Goal: Information Seeking & Learning: Learn about a topic

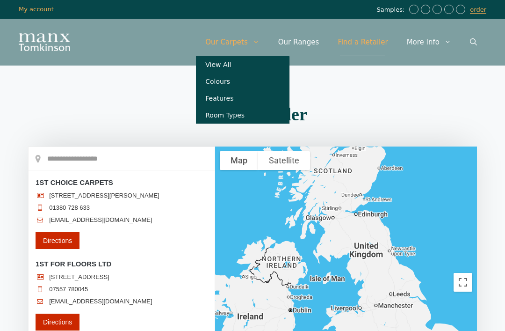
click at [252, 44] on link "Our Carpets" at bounding box center [232, 42] width 73 height 28
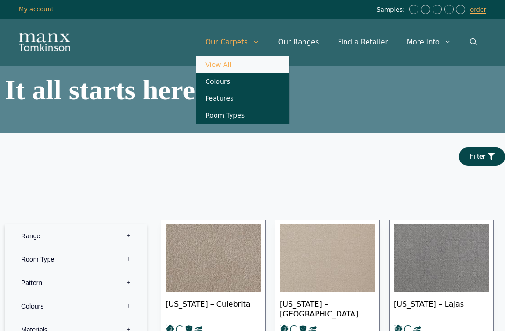
click at [253, 87] on link "Colours" at bounding box center [243, 81] width 94 height 17
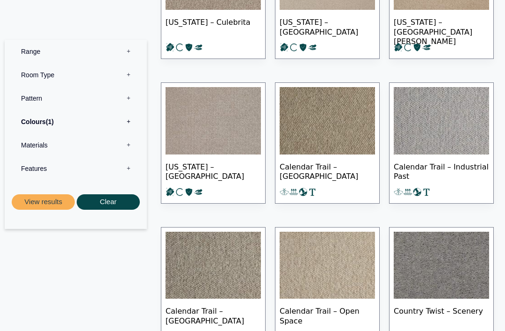
scroll to position [530, 0]
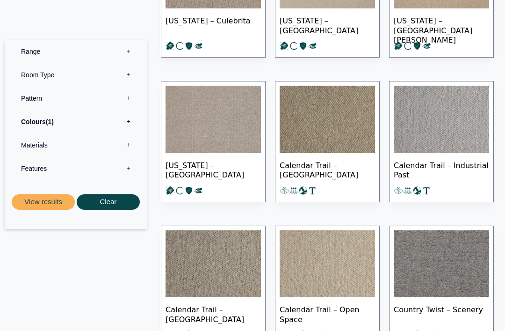
click at [134, 54] on label "Range 0" at bounding box center [76, 51] width 128 height 23
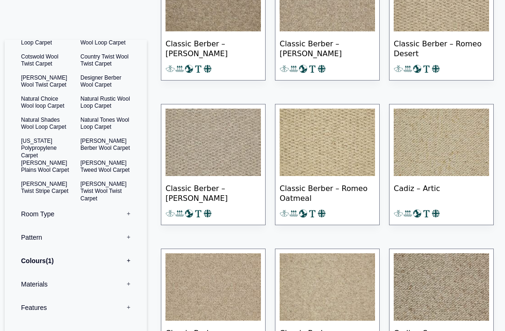
scroll to position [3814, 0]
